Goal: Information Seeking & Learning: Learn about a topic

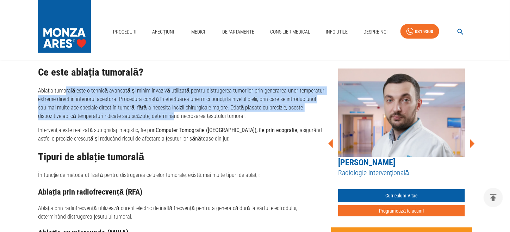
drag, startPoint x: 79, startPoint y: 89, endPoint x: 146, endPoint y: 118, distance: 73.1
click at [146, 118] on p "Ablația tumorală este o tehnică avansată și minim invazivă utilizată pentru dis…" at bounding box center [182, 103] width 288 height 34
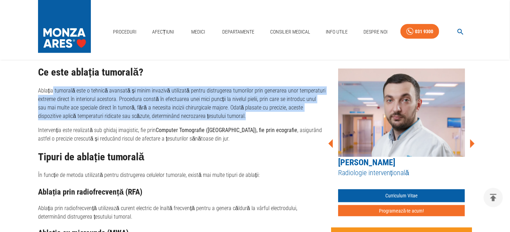
drag, startPoint x: 53, startPoint y: 88, endPoint x: 223, endPoint y: 115, distance: 172.3
click at [223, 115] on p "Ablația tumorală este o tehnică avansată și minim invazivă utilizată pentru dis…" at bounding box center [182, 103] width 288 height 34
click at [235, 100] on p "Ablația tumorală este o tehnică avansată și minim invazivă utilizată pentru dis…" at bounding box center [182, 103] width 288 height 34
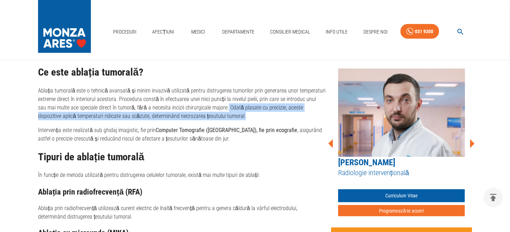
drag, startPoint x: 216, startPoint y: 108, endPoint x: 244, endPoint y: 119, distance: 30.0
click at [244, 119] on p "Ablația tumorală este o tehnică avansată și minim invazivă utilizată pentru dis…" at bounding box center [182, 103] width 288 height 34
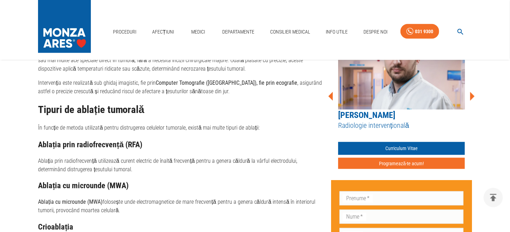
scroll to position [477, 0]
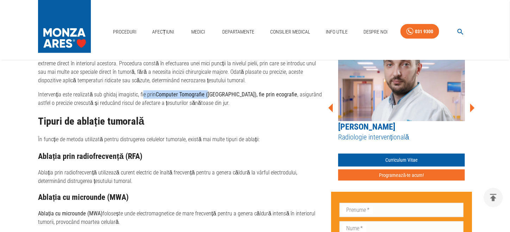
drag, startPoint x: 141, startPoint y: 92, endPoint x: 206, endPoint y: 95, distance: 64.9
click at [206, 95] on p "Intervenția este realizată sub ghidaj imagistic, fie prin Computer Tomografie (…" at bounding box center [182, 98] width 288 height 17
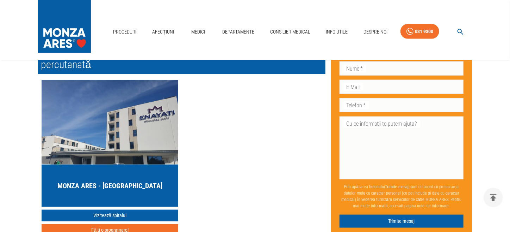
scroll to position [3015, 0]
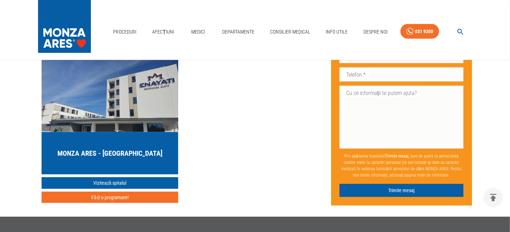
scroll to position [176, 0]
